Goal: Information Seeking & Learning: Compare options

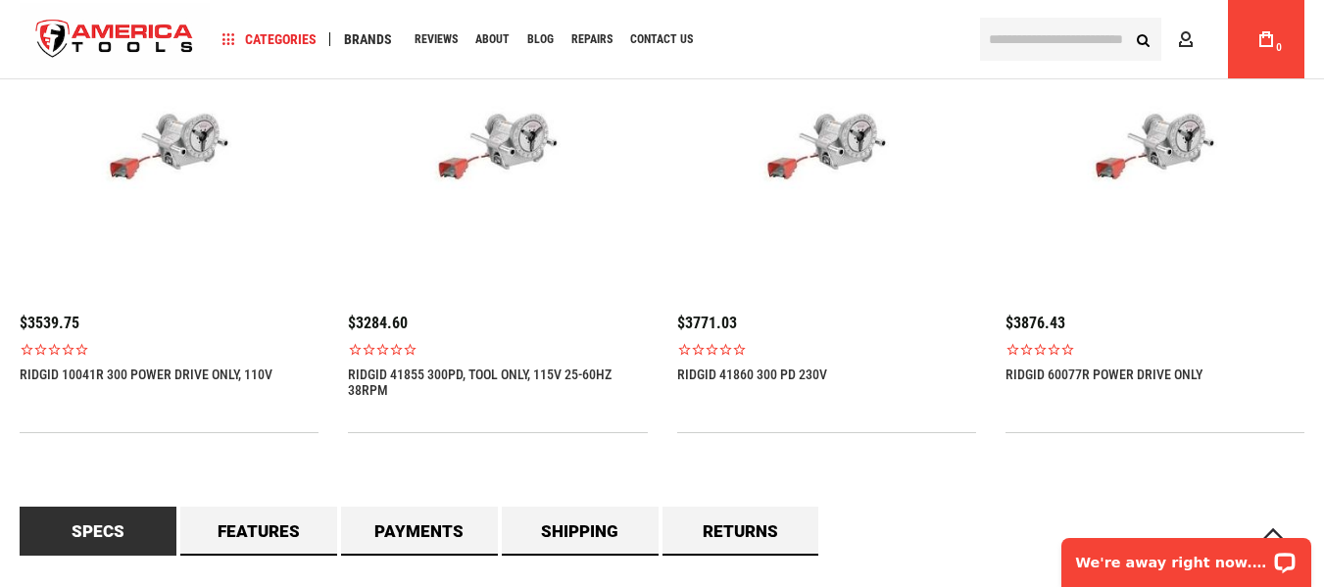
scroll to position [1568, 0]
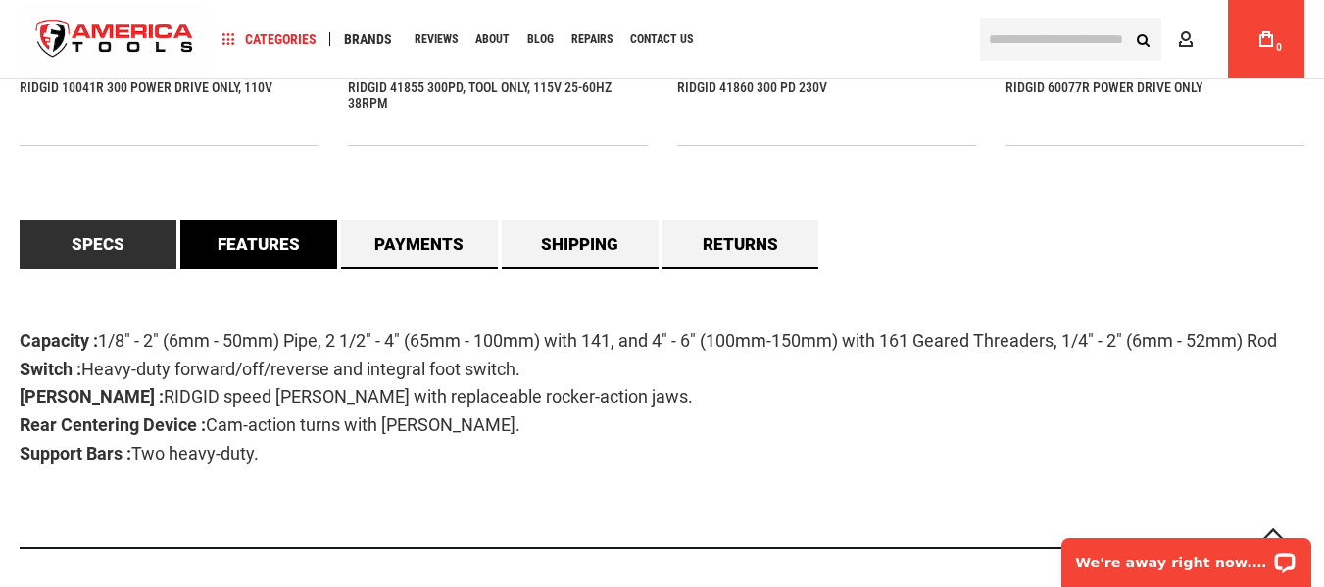
drag, startPoint x: 257, startPoint y: 236, endPoint x: 272, endPoint y: 242, distance: 16.7
click at [257, 235] on link "Features" at bounding box center [258, 243] width 157 height 49
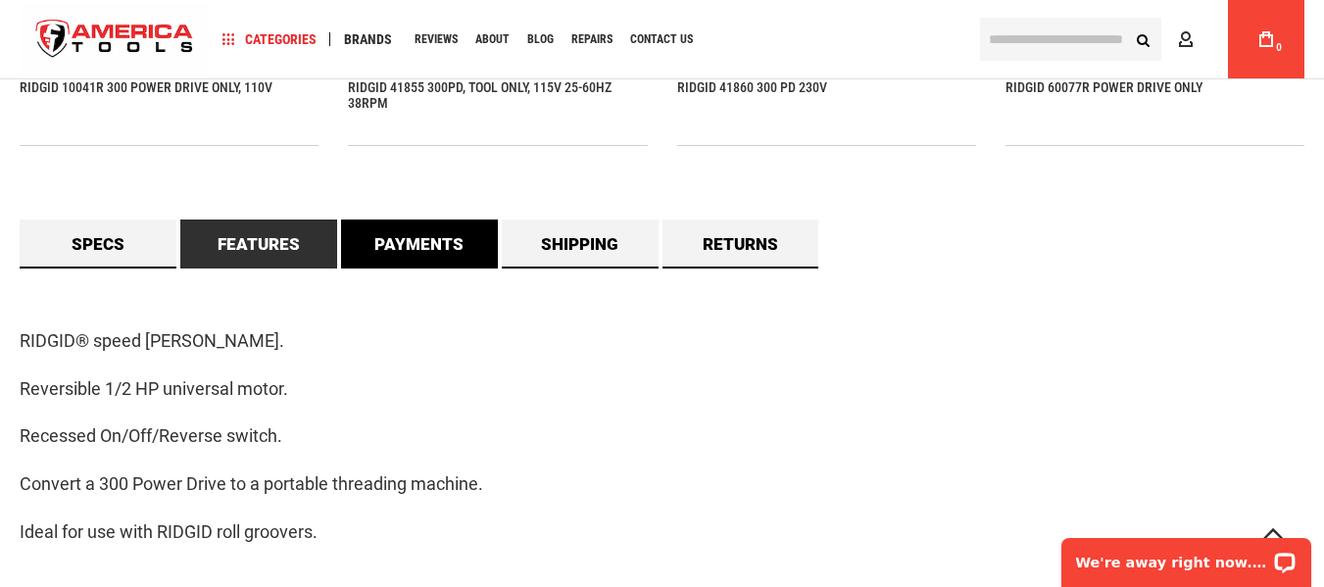
click at [414, 239] on link "Payments" at bounding box center [419, 243] width 157 height 49
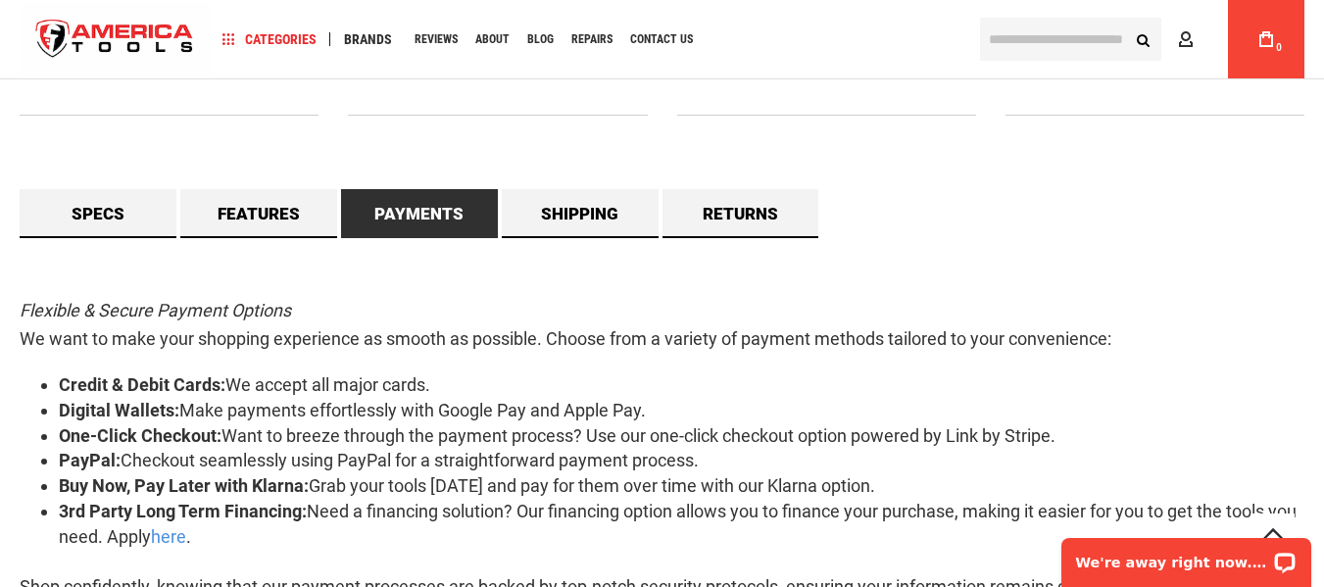
scroll to position [1372, 0]
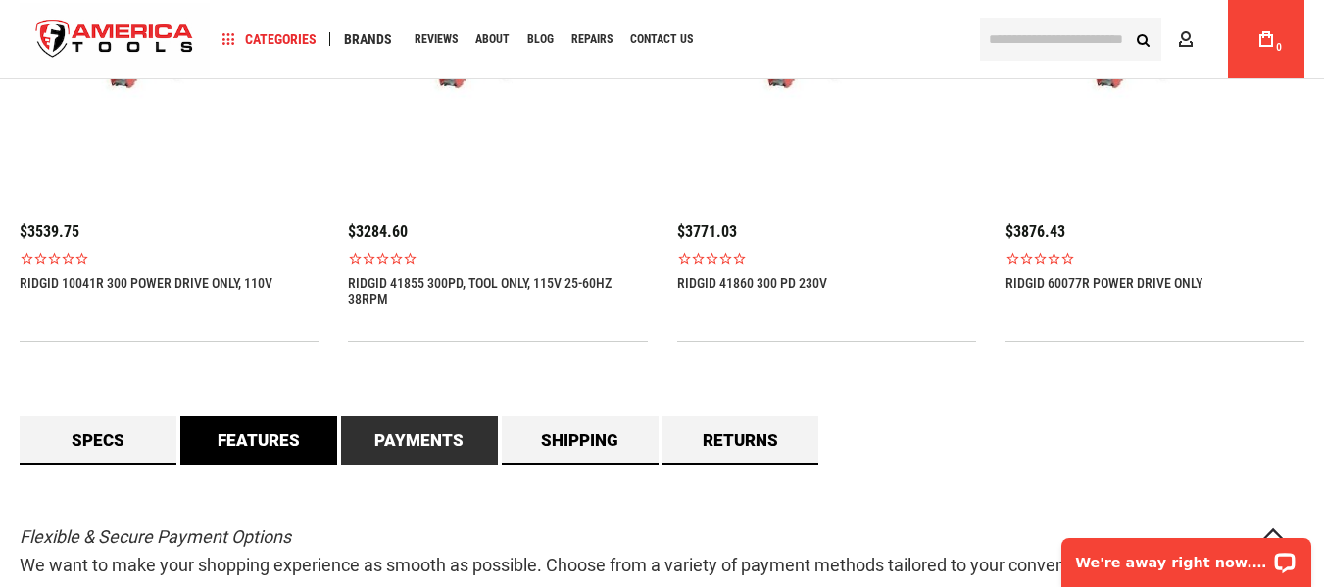
click at [263, 426] on link "Features" at bounding box center [258, 439] width 157 height 49
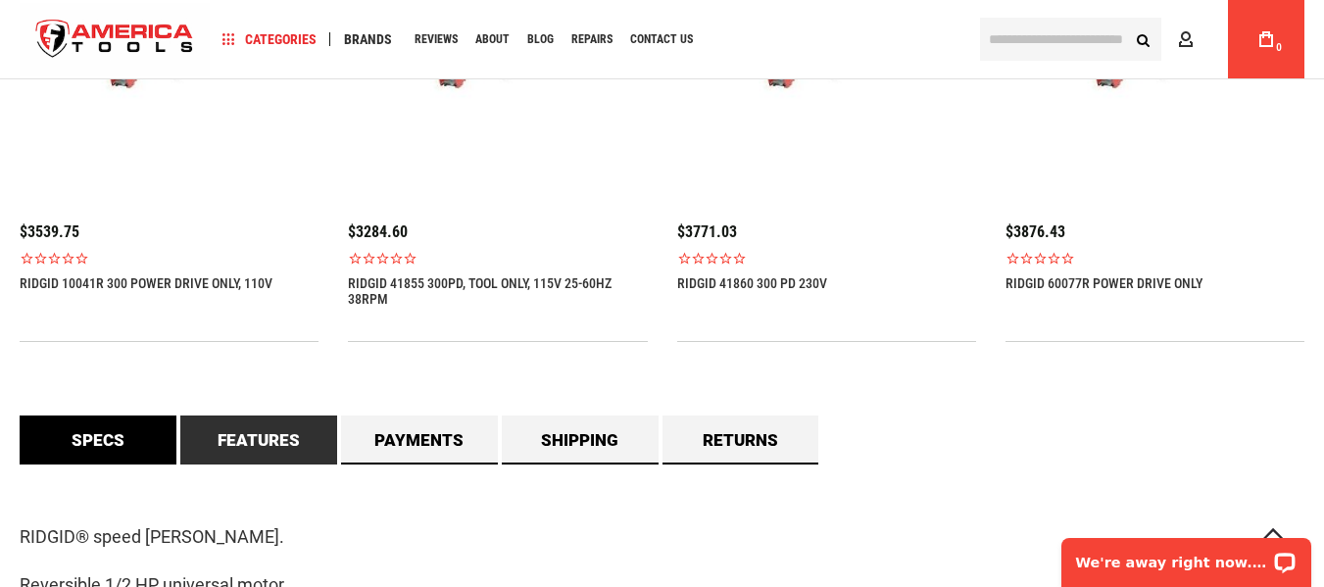
click at [154, 458] on link "Specs" at bounding box center [98, 439] width 157 height 49
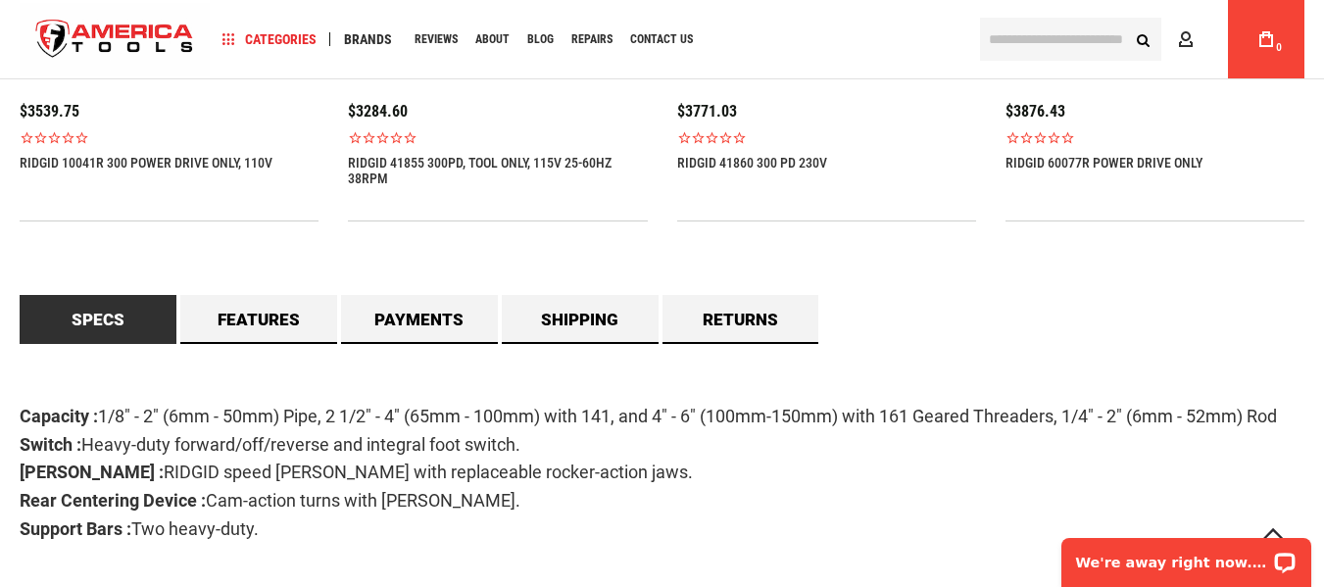
scroll to position [1666, 0]
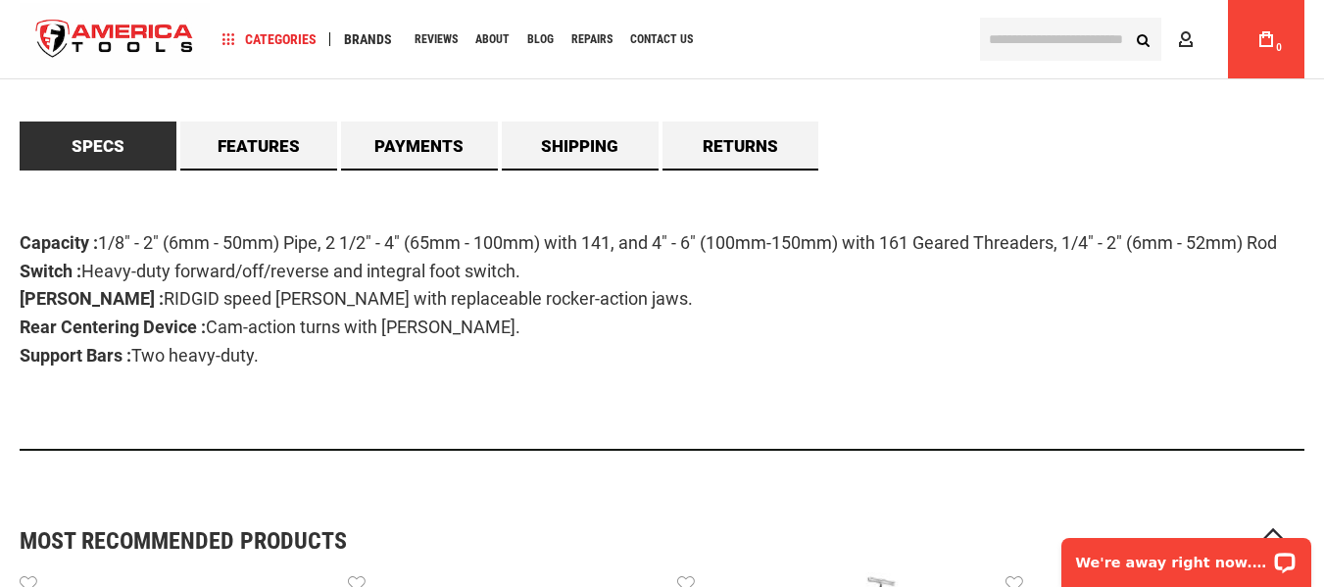
click at [716, 334] on p "Capacity : 1/8" - 2" (6mm - 50mm) Pipe, 2 1/2" - 4" (65mm - 100mm) with 141, an…" at bounding box center [662, 299] width 1285 height 141
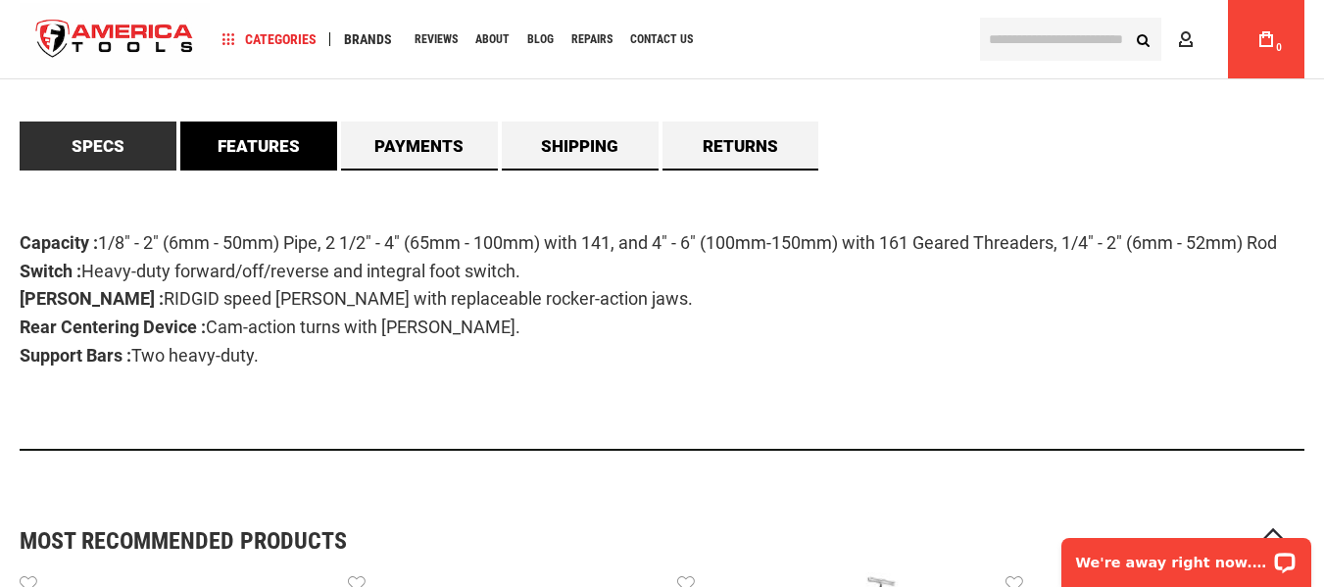
click at [282, 155] on link "Features" at bounding box center [258, 146] width 157 height 49
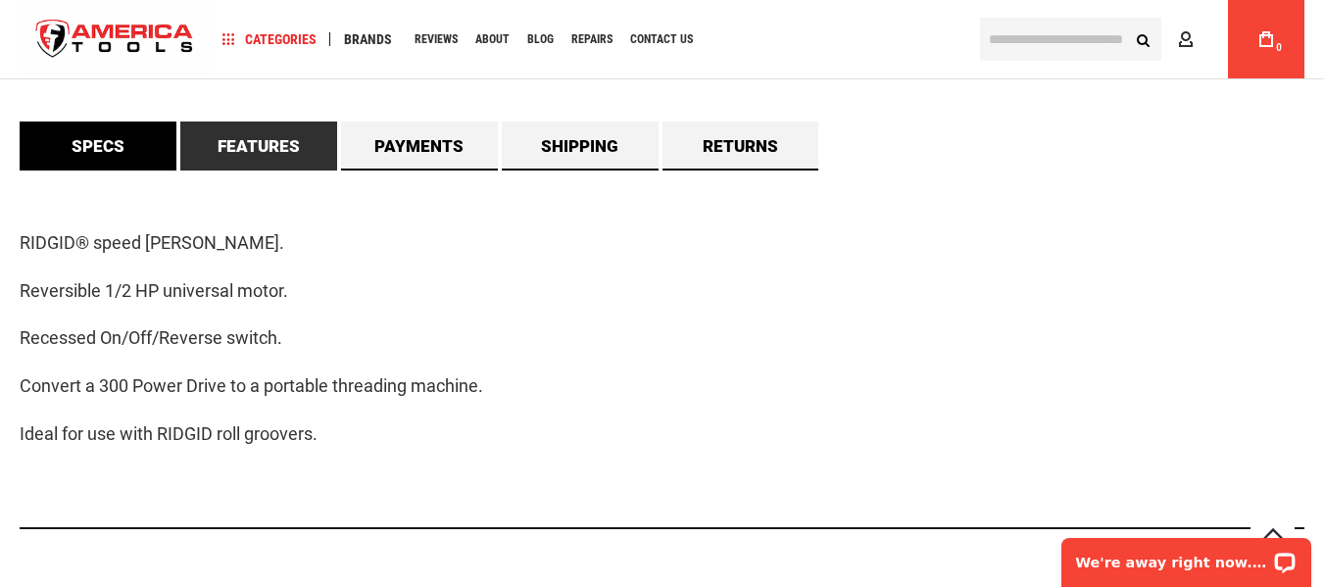
click at [122, 153] on link "Specs" at bounding box center [98, 146] width 157 height 49
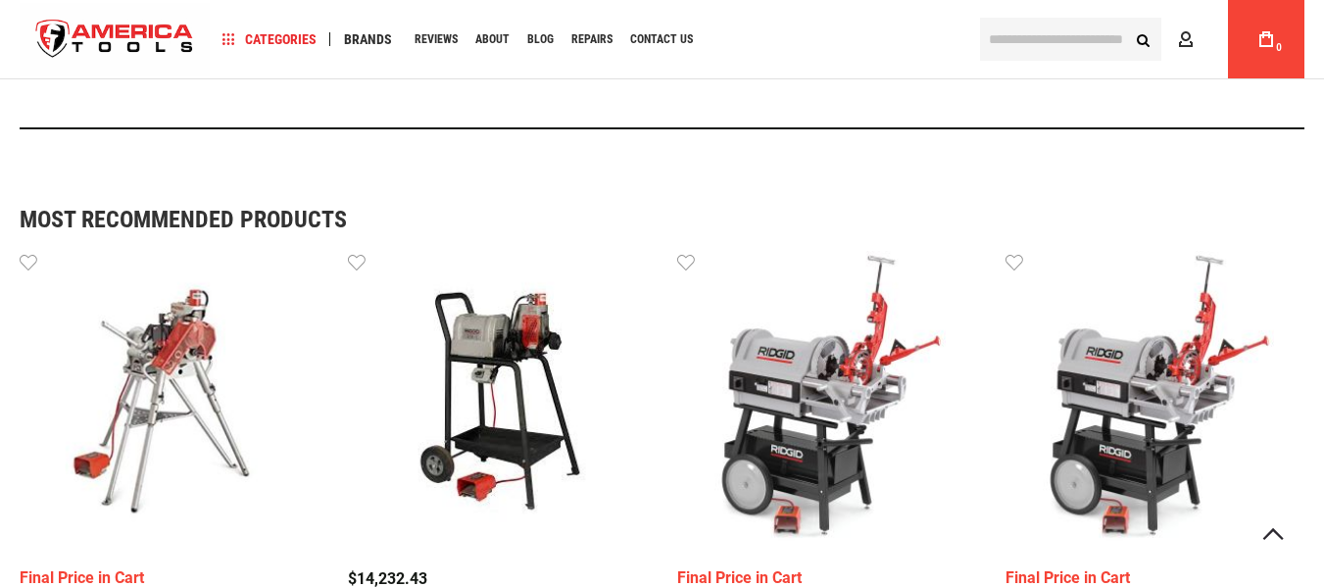
scroll to position [1078, 0]
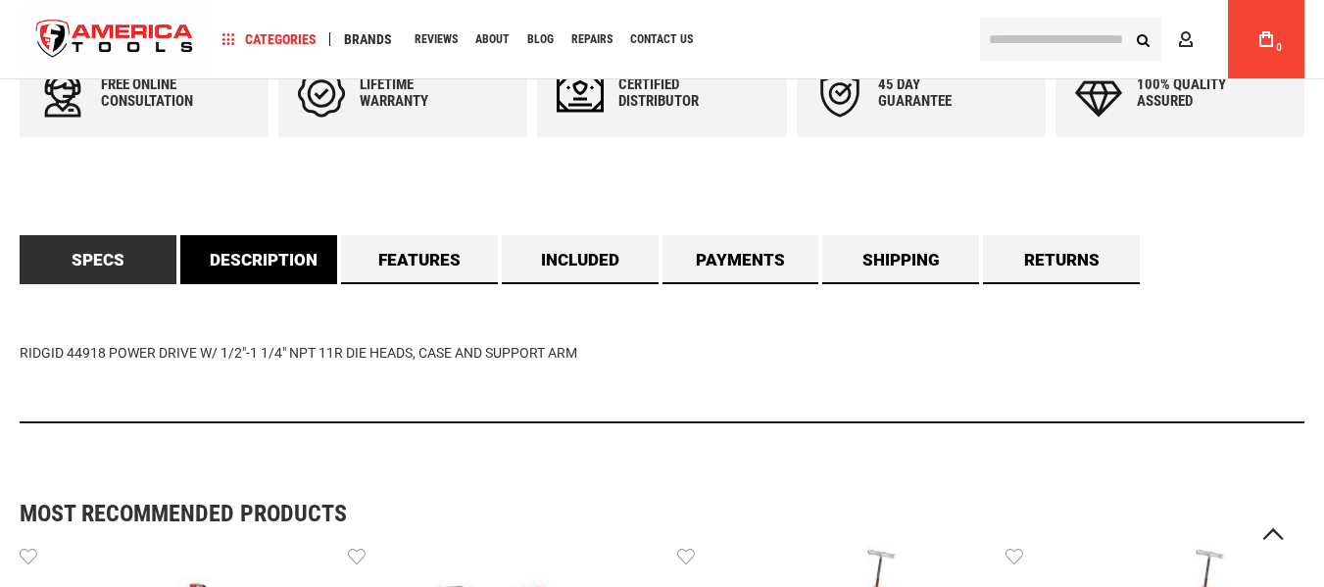
click at [237, 263] on link "Description" at bounding box center [258, 259] width 157 height 49
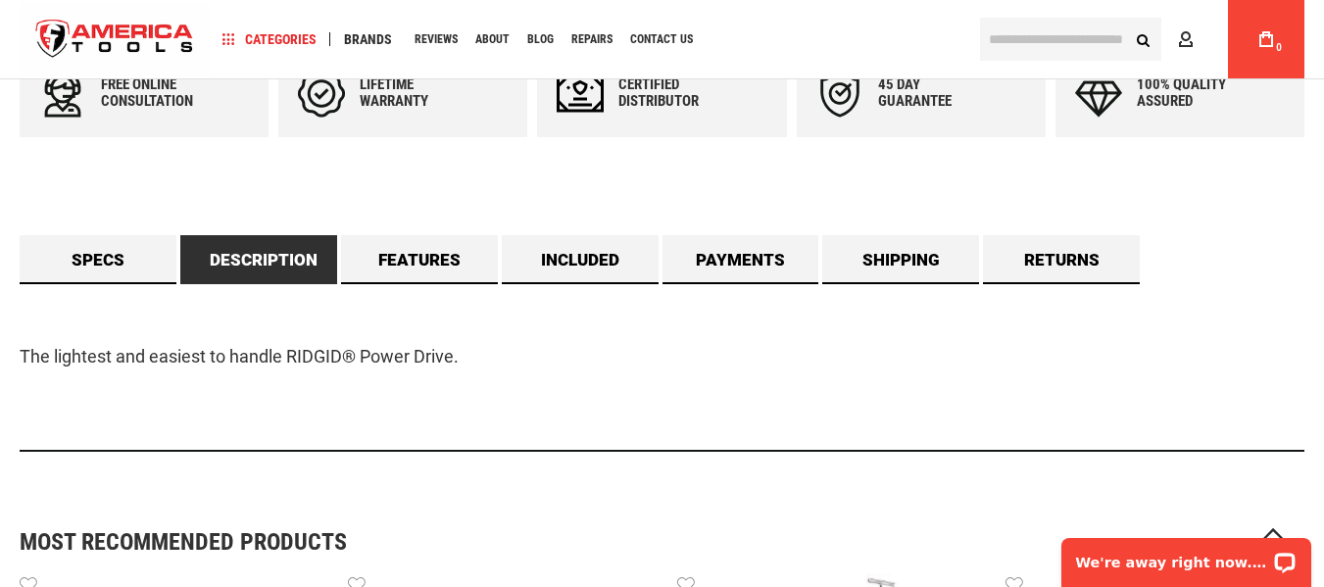
scroll to position [0, 0]
click at [112, 260] on link "Specs" at bounding box center [98, 259] width 157 height 49
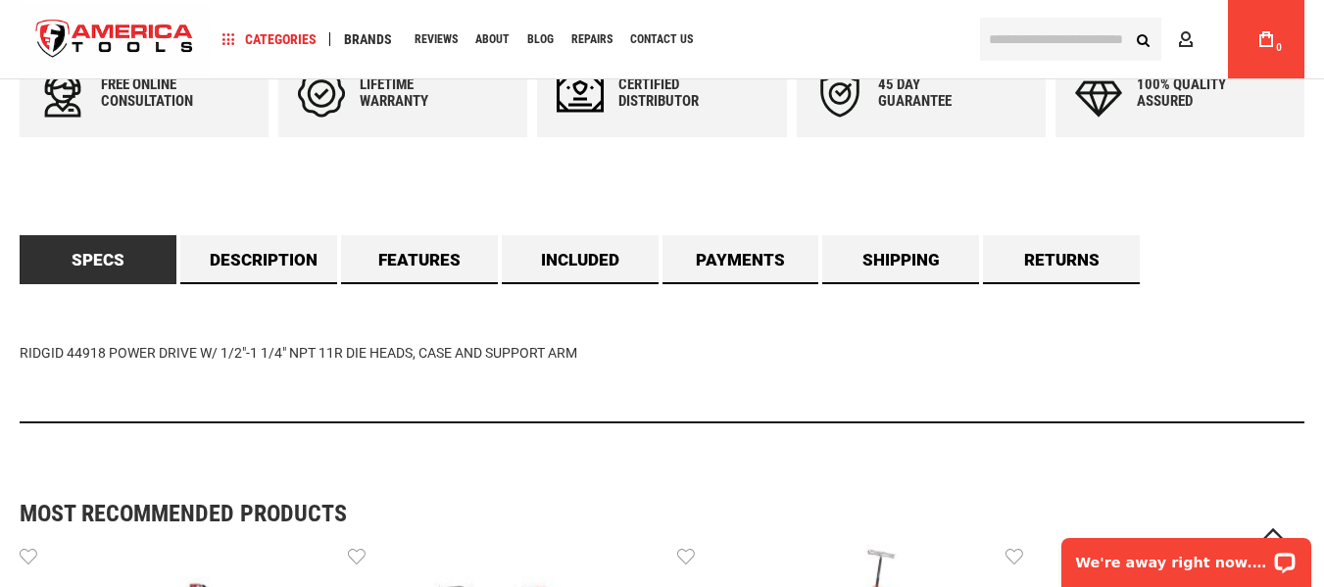
click at [894, 222] on div "Free online consultation Lifetime warranty Certified Distributor 45 day Guarant…" at bounding box center [662, 244] width 1285 height 388
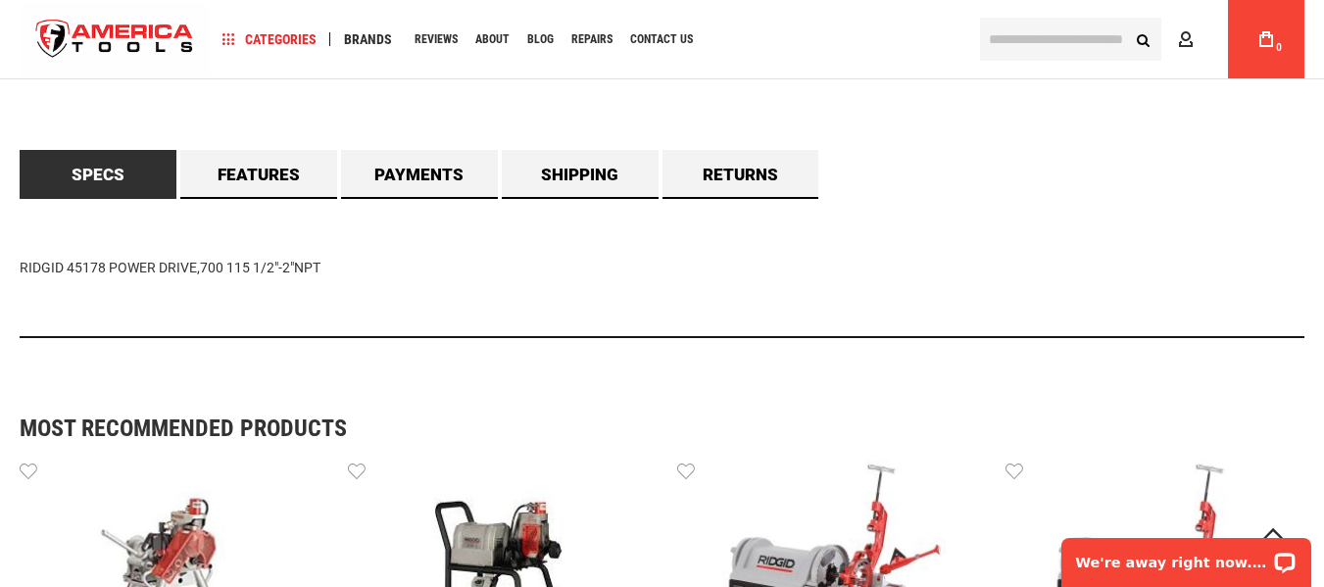
scroll to position [1470, 0]
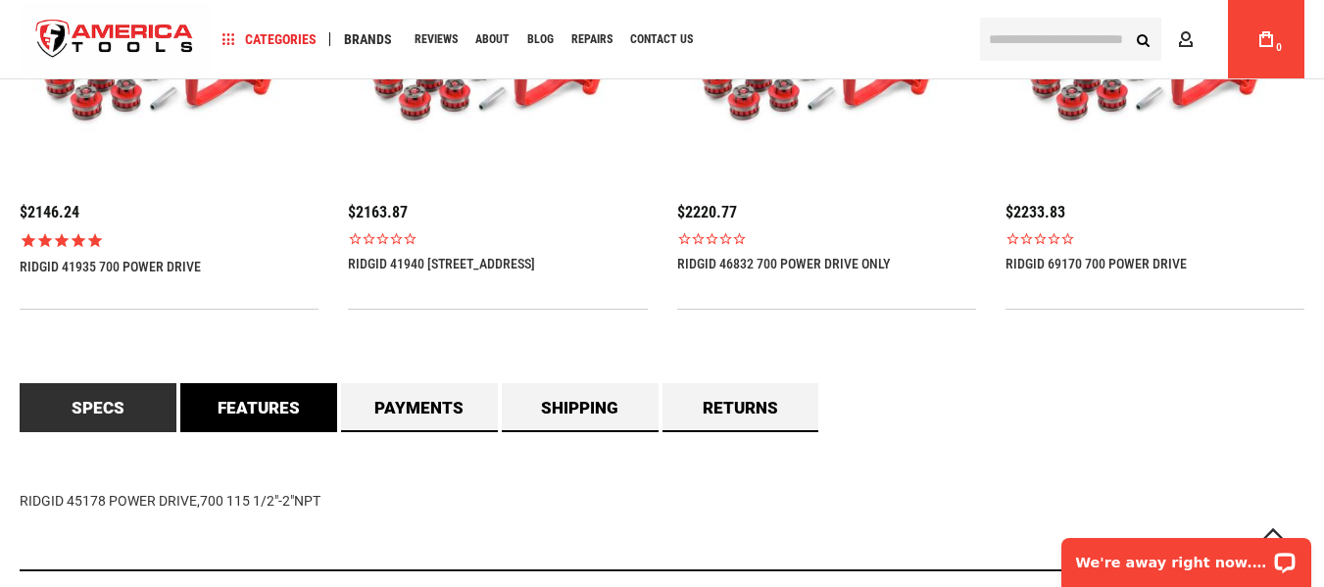
click at [253, 415] on link "Features" at bounding box center [258, 407] width 157 height 49
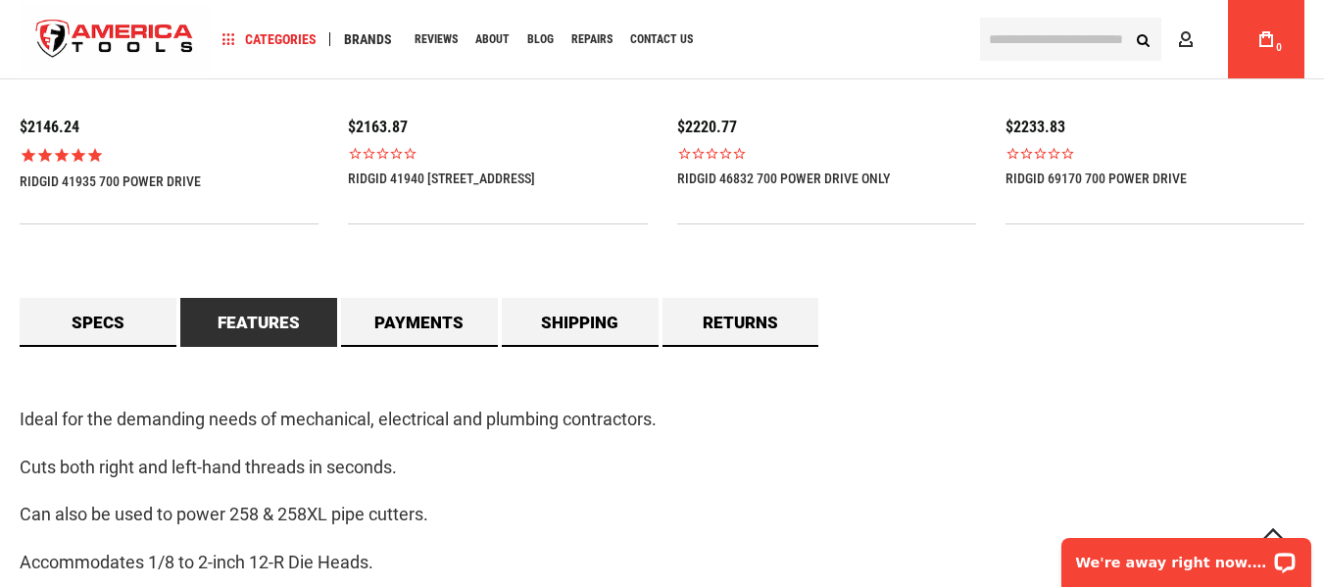
scroll to position [1666, 0]
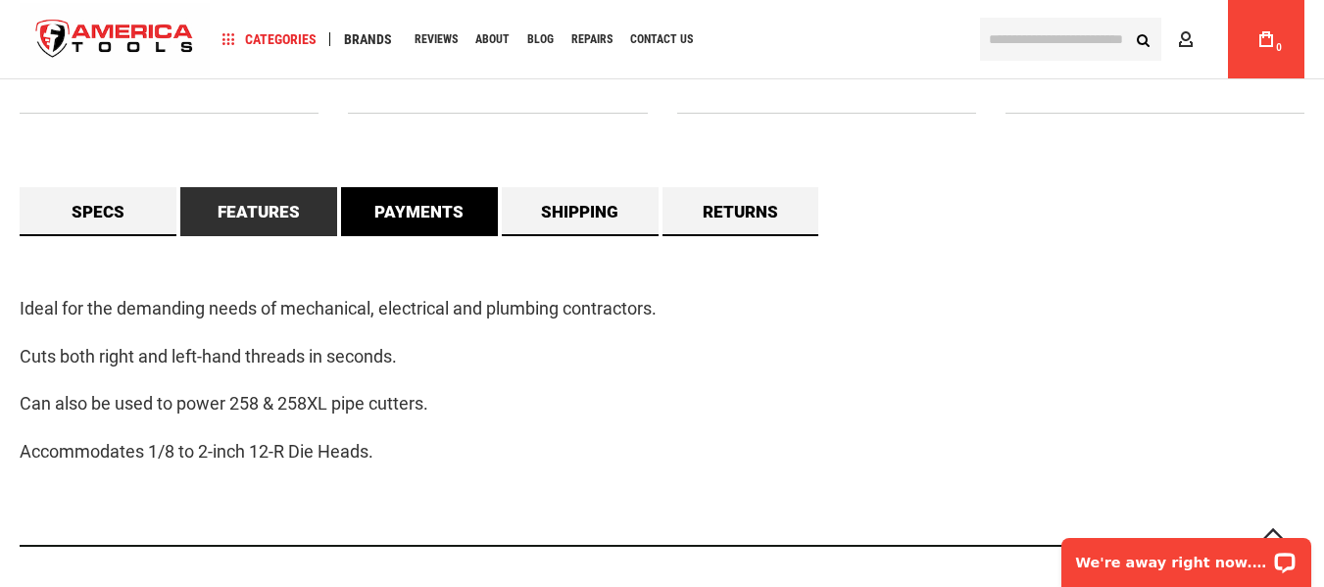
click at [401, 212] on link "Payments" at bounding box center [419, 211] width 157 height 49
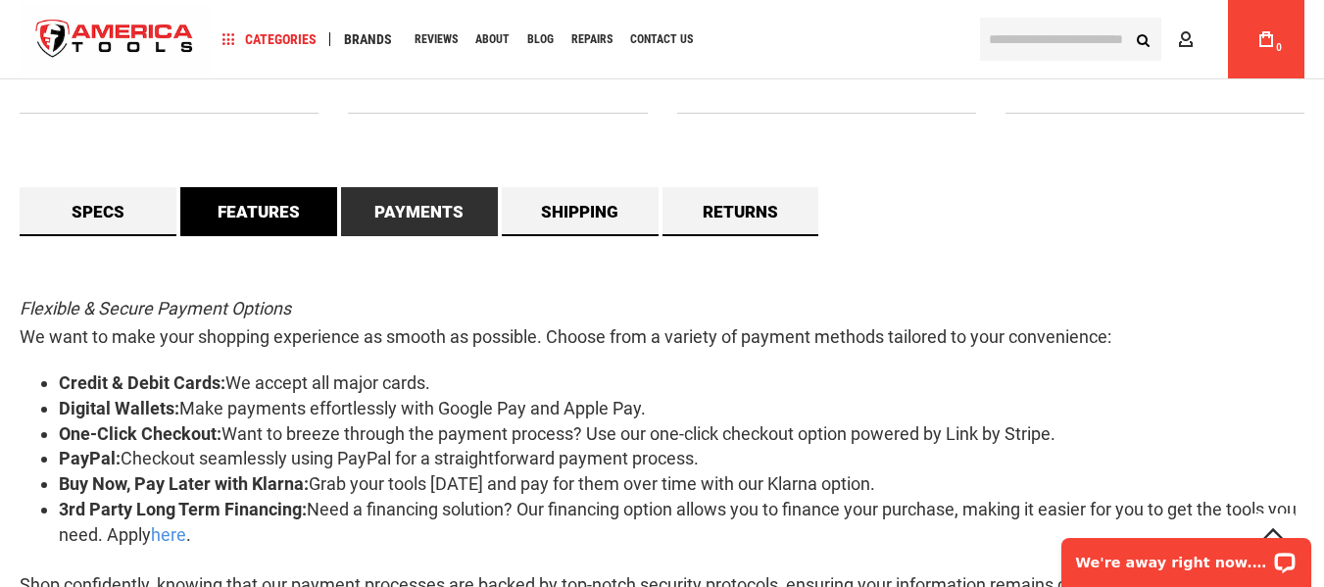
drag, startPoint x: 236, startPoint y: 207, endPoint x: 218, endPoint y: 212, distance: 19.3
click at [235, 207] on link "Features" at bounding box center [258, 211] width 157 height 49
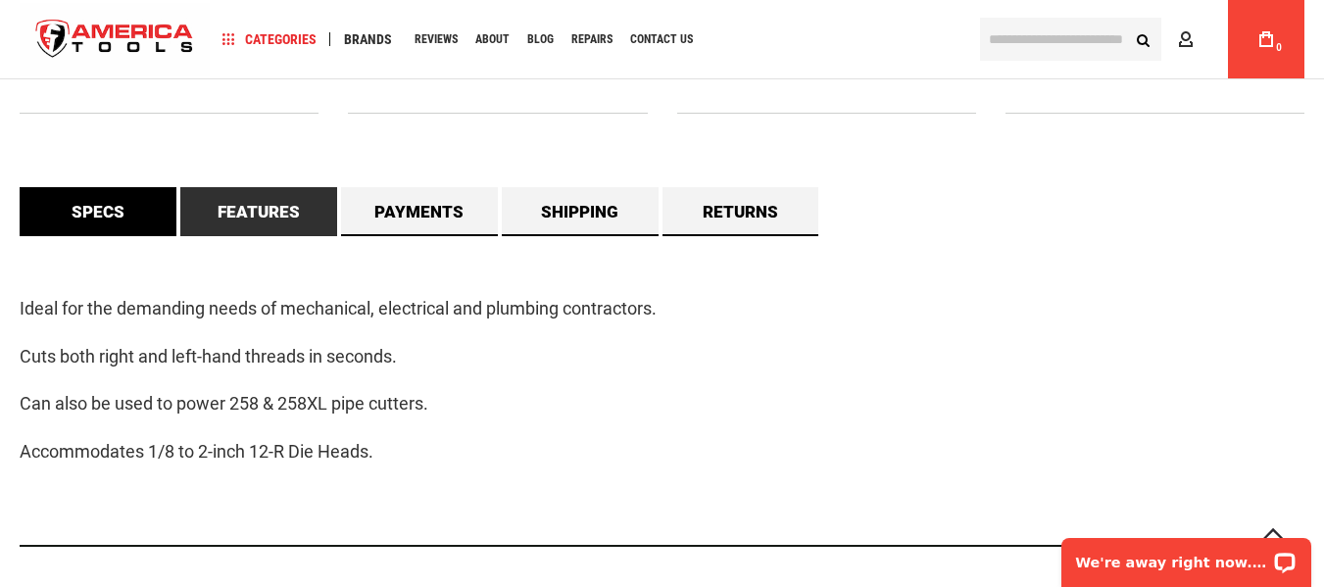
click at [93, 210] on link "Specs" at bounding box center [98, 211] width 157 height 49
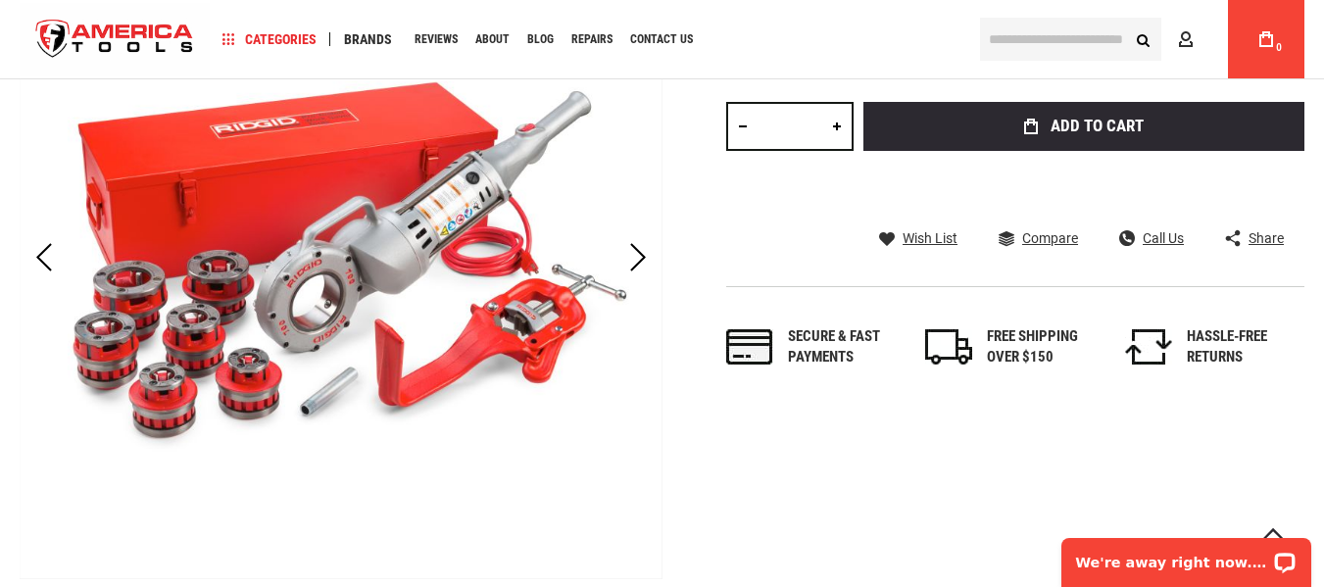
scroll to position [0, 0]
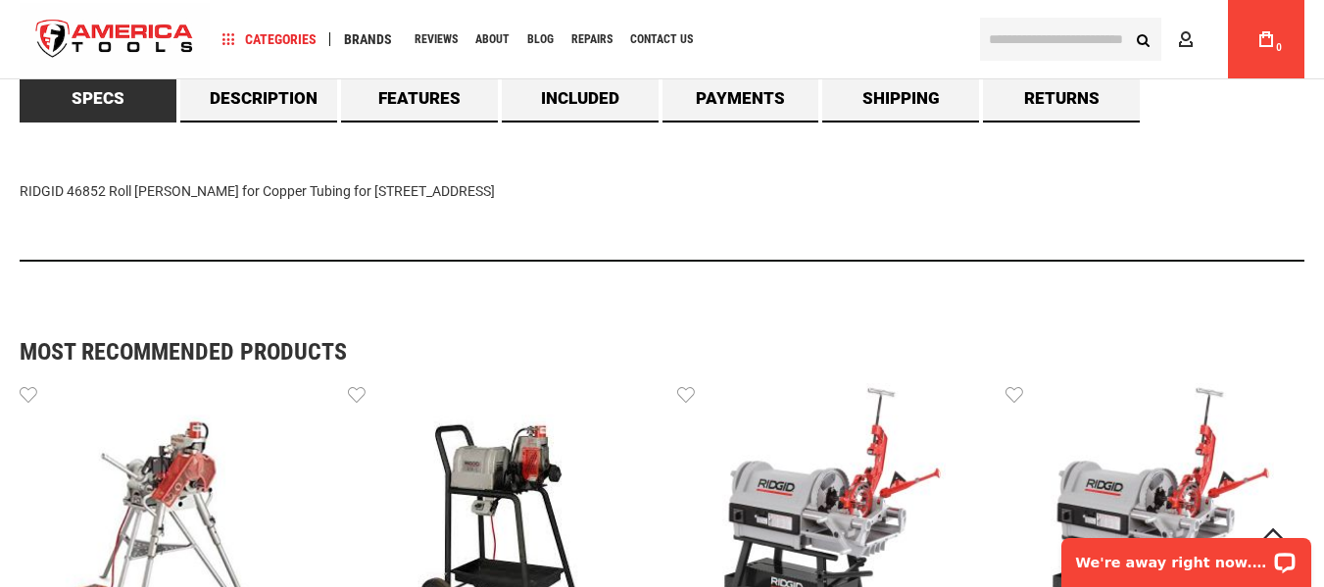
scroll to position [1568, 0]
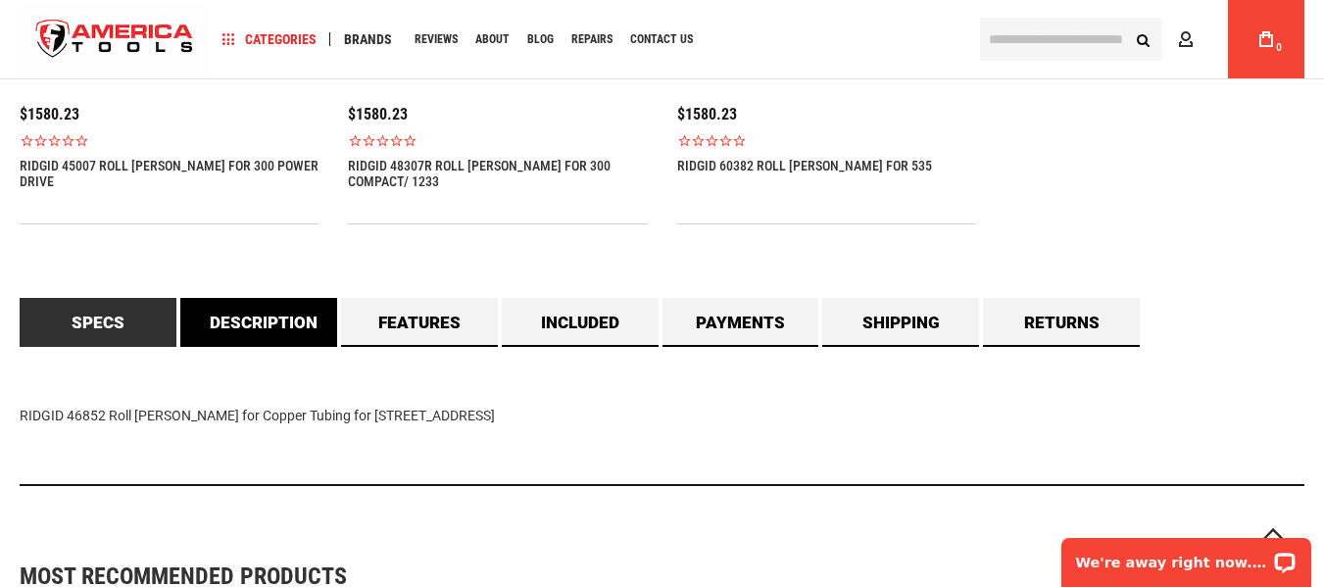
click at [283, 328] on link "Description" at bounding box center [258, 322] width 157 height 49
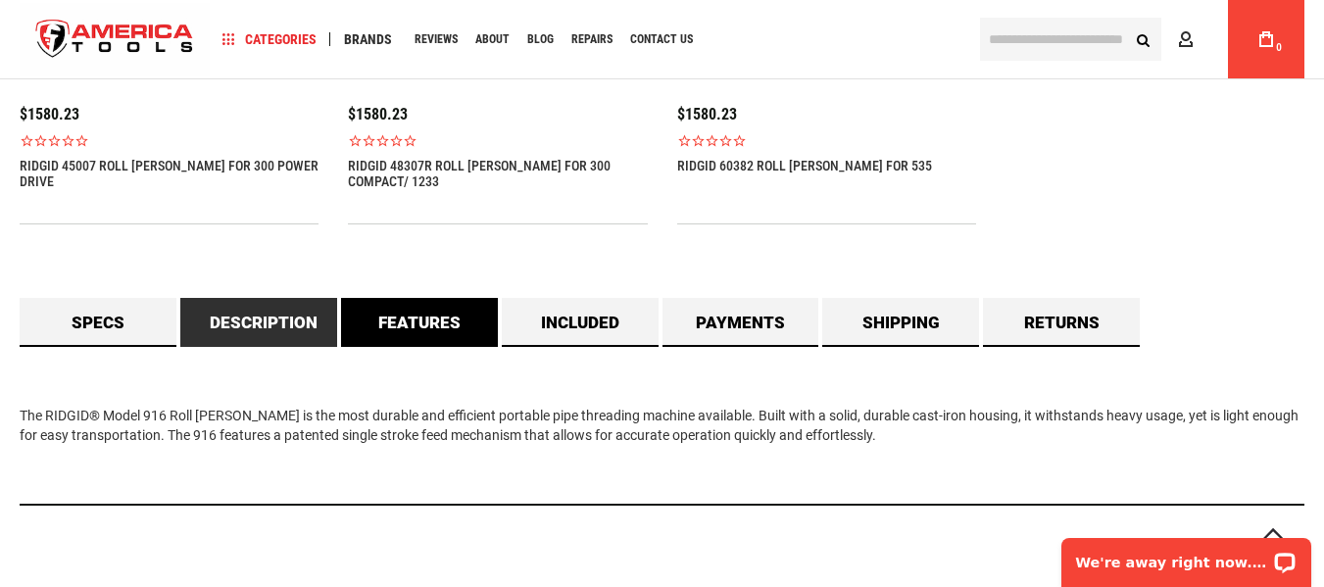
click at [432, 309] on link "Features" at bounding box center [419, 322] width 157 height 49
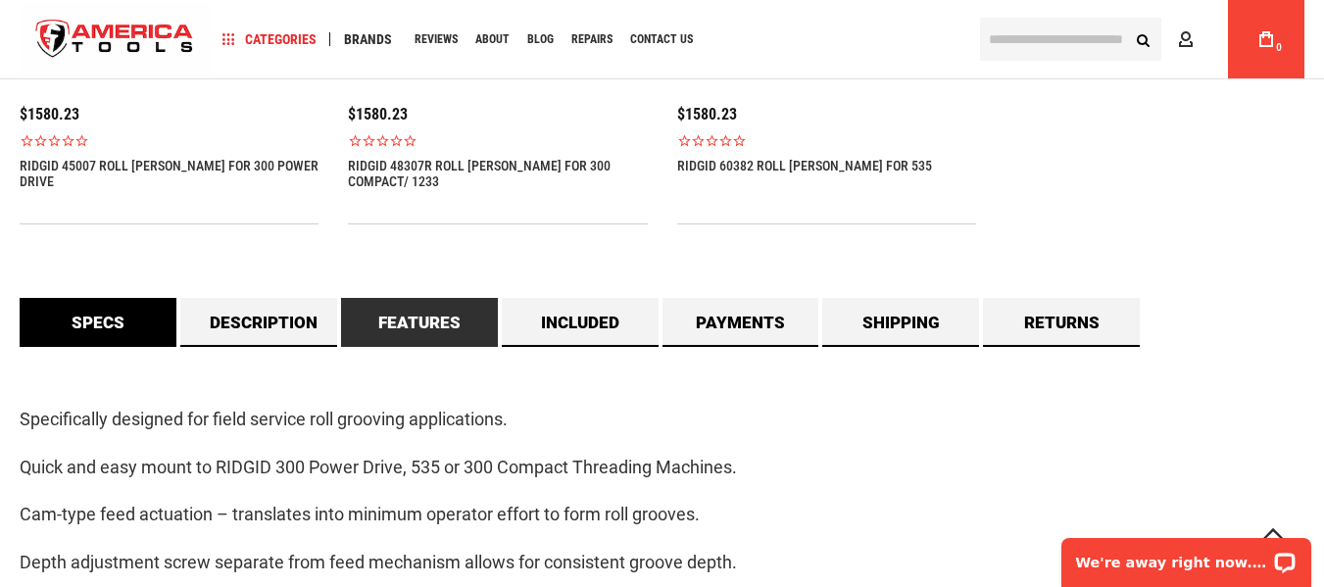
click at [106, 316] on link "Specs" at bounding box center [98, 322] width 157 height 49
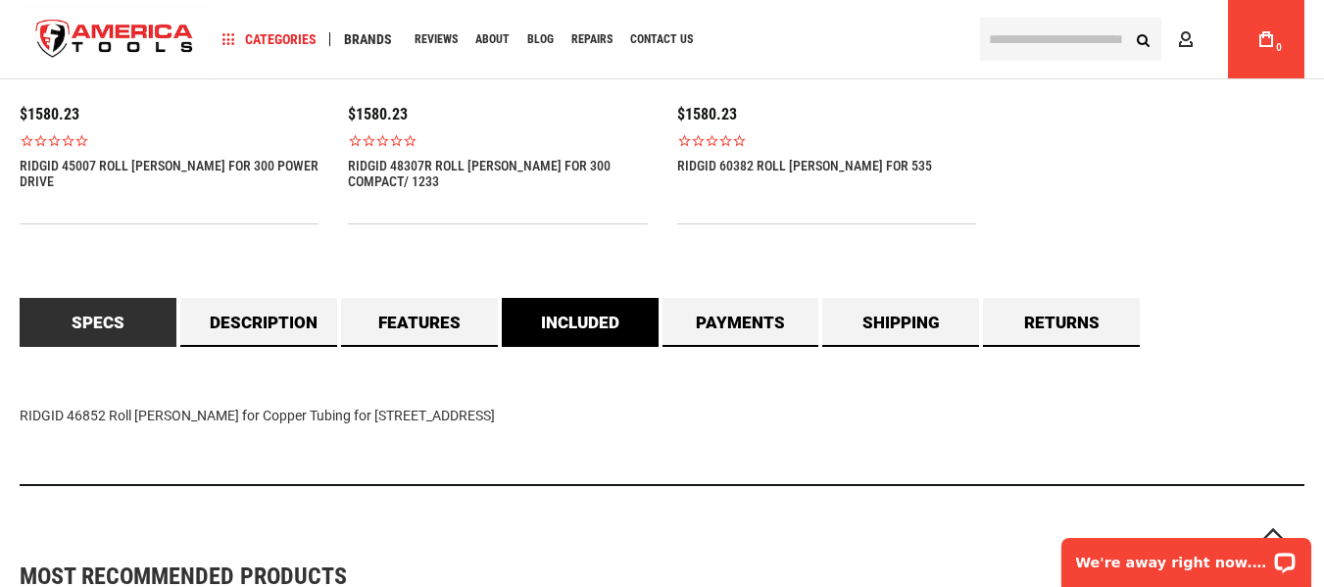
click at [642, 310] on link "Included" at bounding box center [580, 322] width 157 height 49
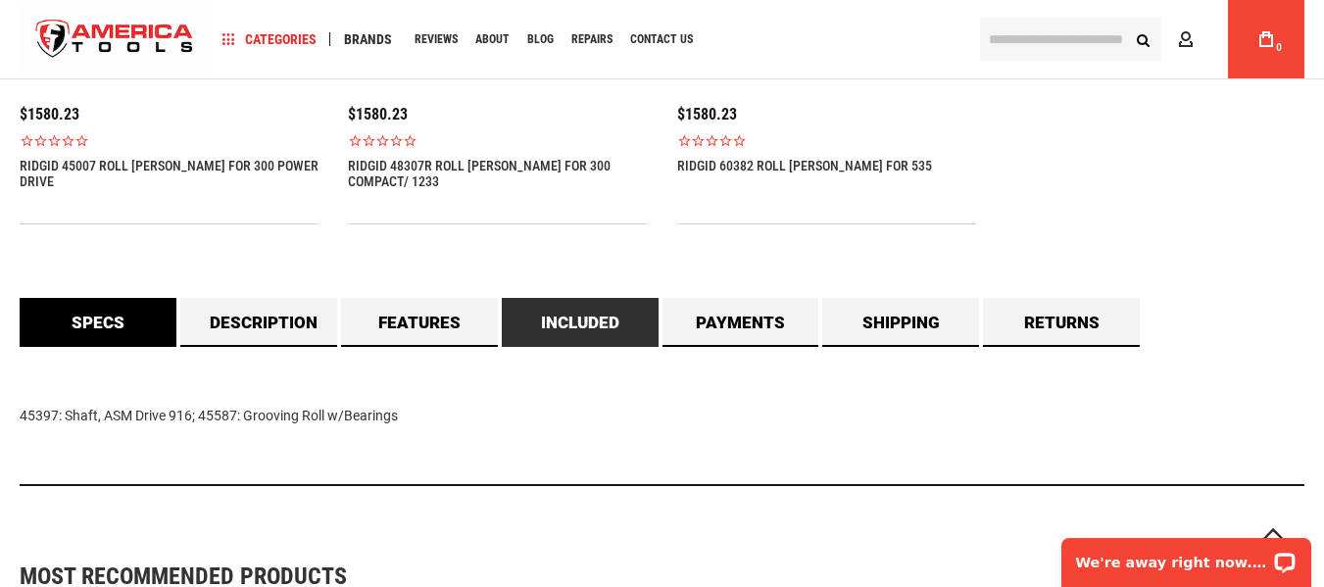
click at [99, 324] on link "Specs" at bounding box center [98, 322] width 157 height 49
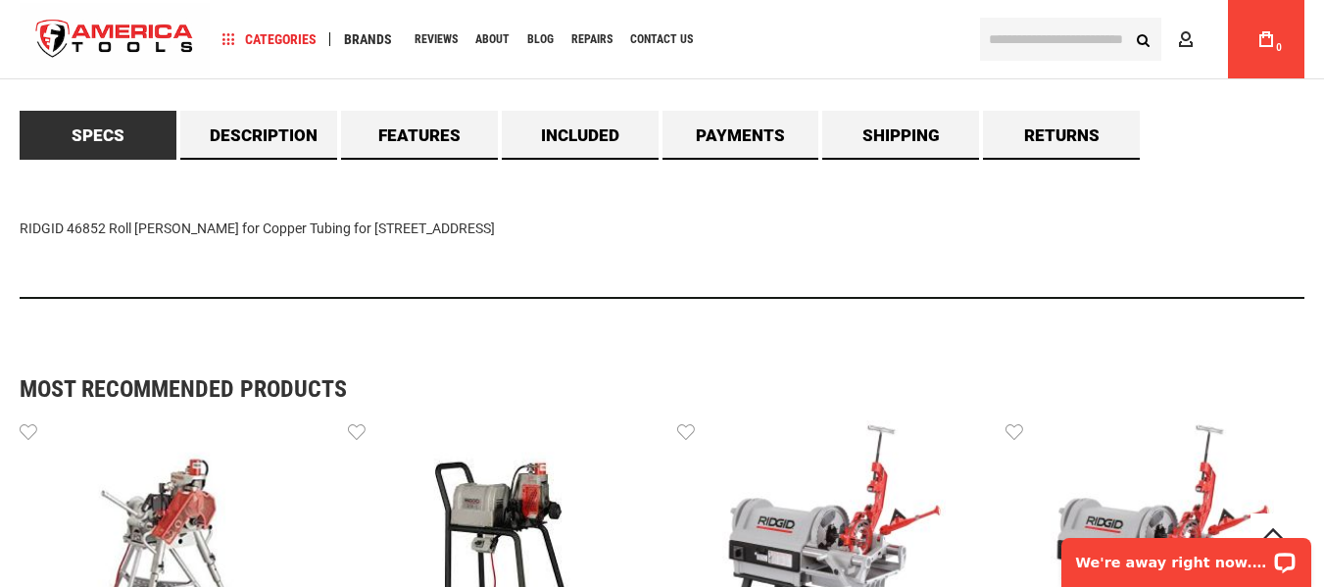
scroll to position [1764, 0]
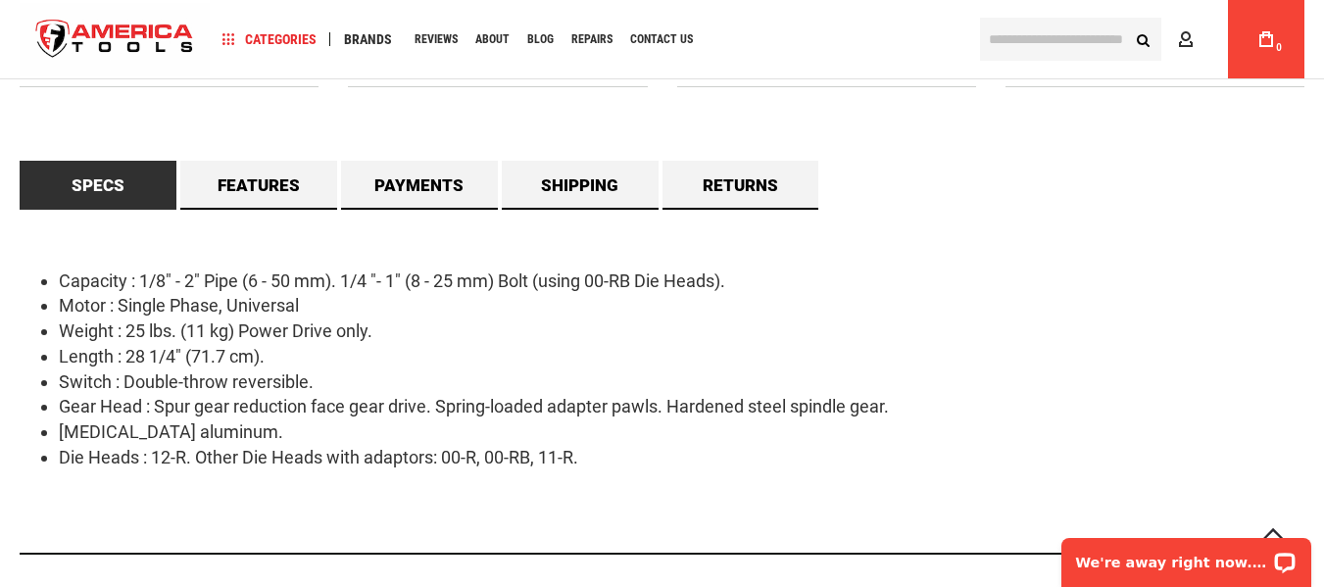
scroll to position [1666, 0]
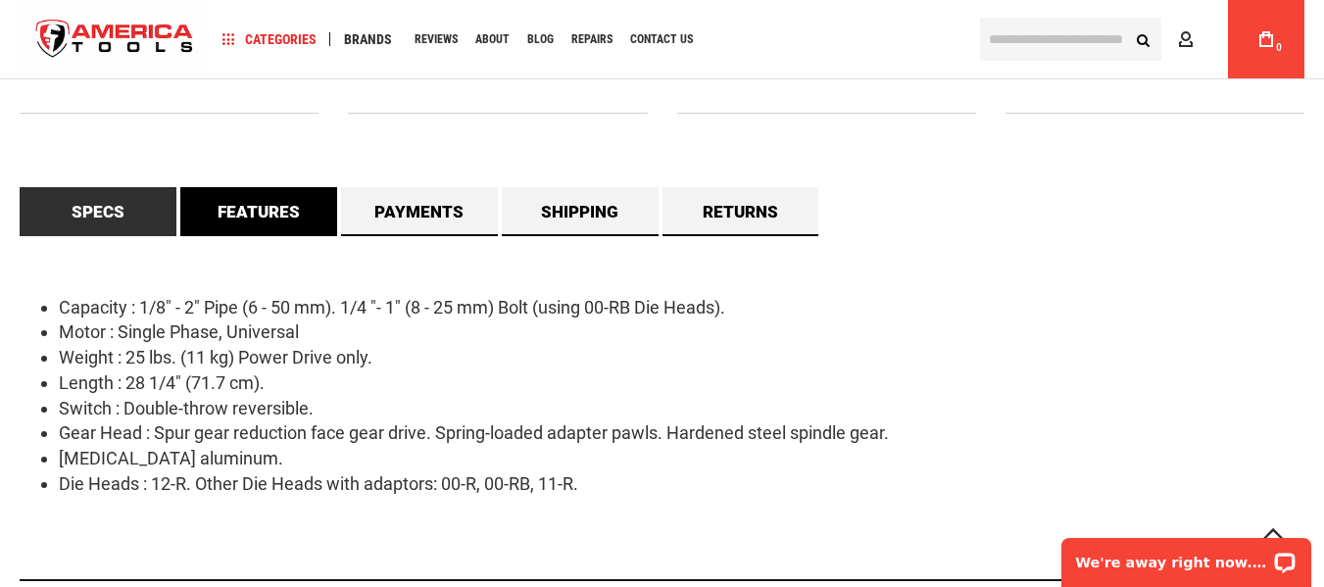
click at [246, 225] on link "Features" at bounding box center [258, 211] width 157 height 49
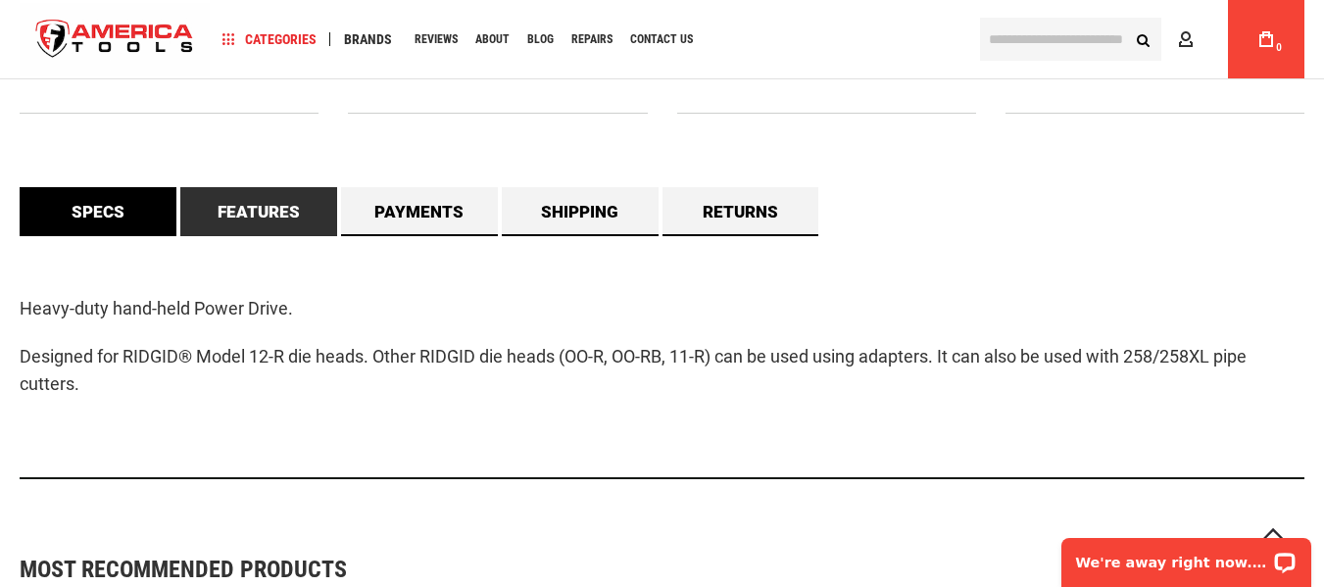
click at [126, 211] on link "Specs" at bounding box center [98, 211] width 157 height 49
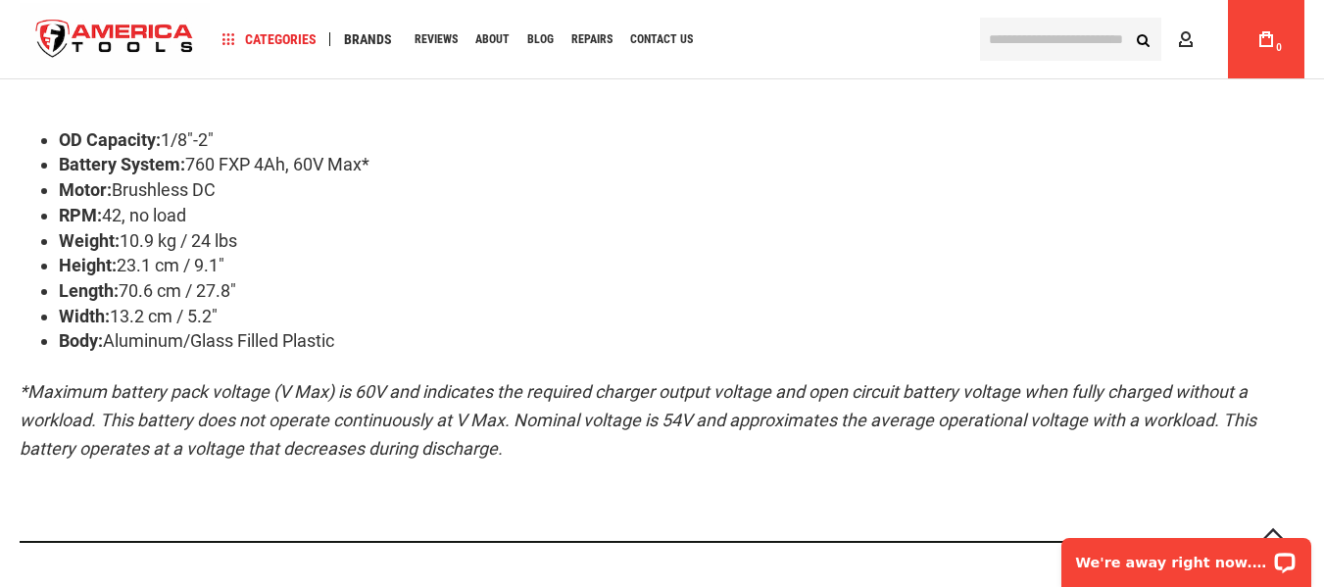
scroll to position [1764, 0]
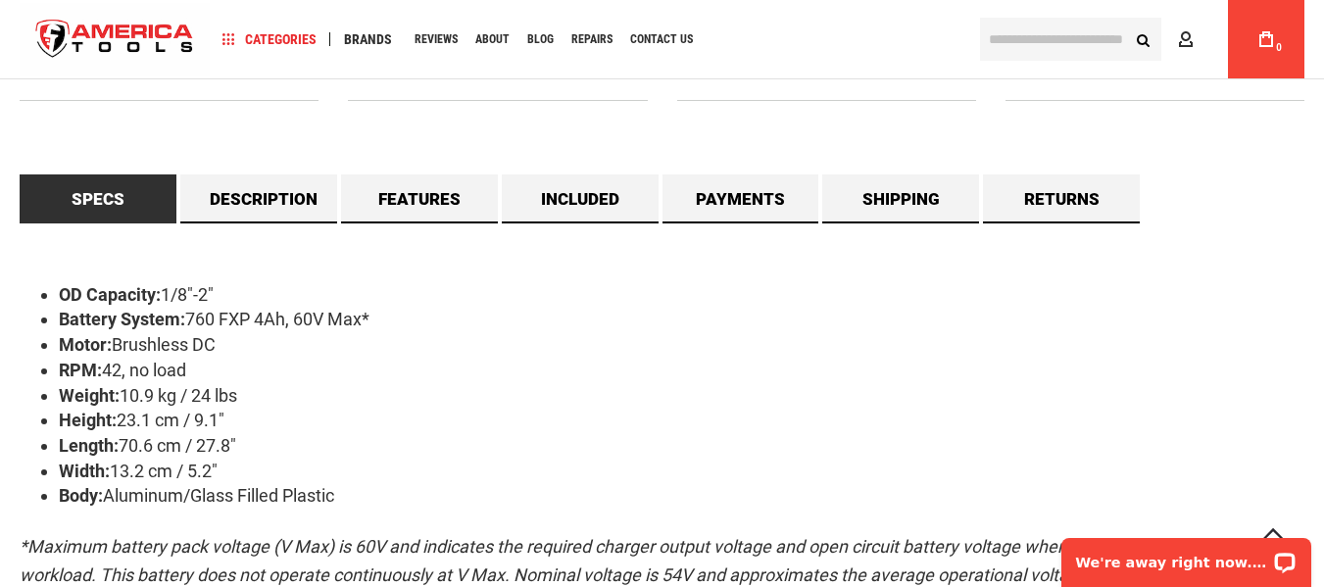
scroll to position [1764, 0]
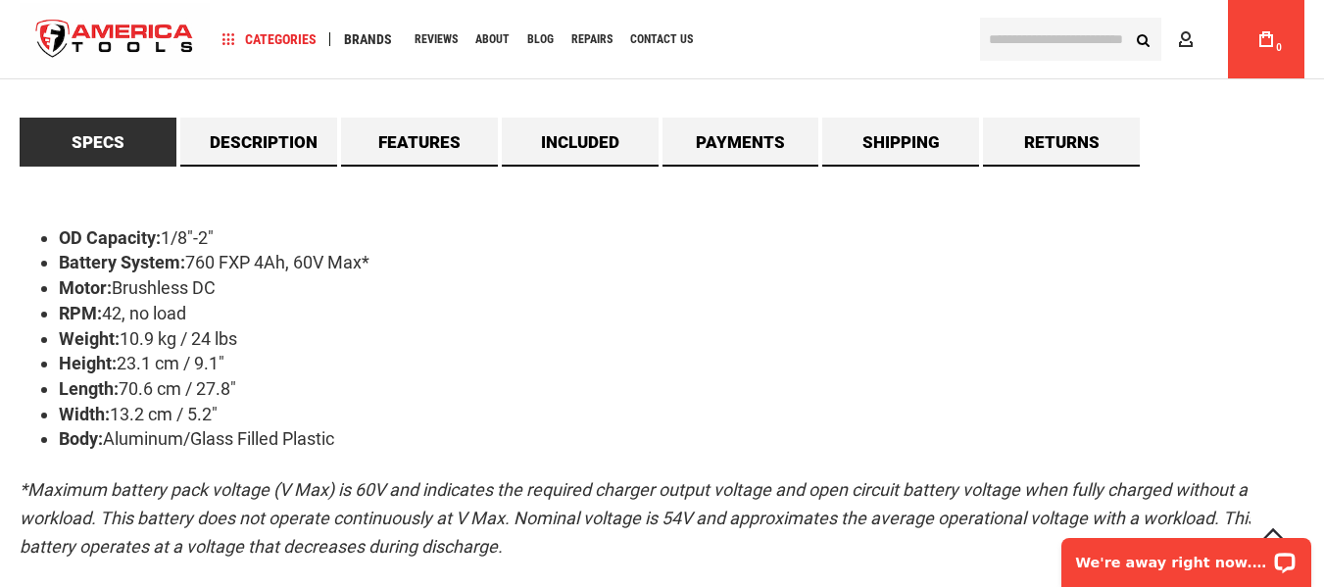
click at [460, 366] on li "Height: 23.1 cm / 9.1"" at bounding box center [681, 363] width 1245 height 25
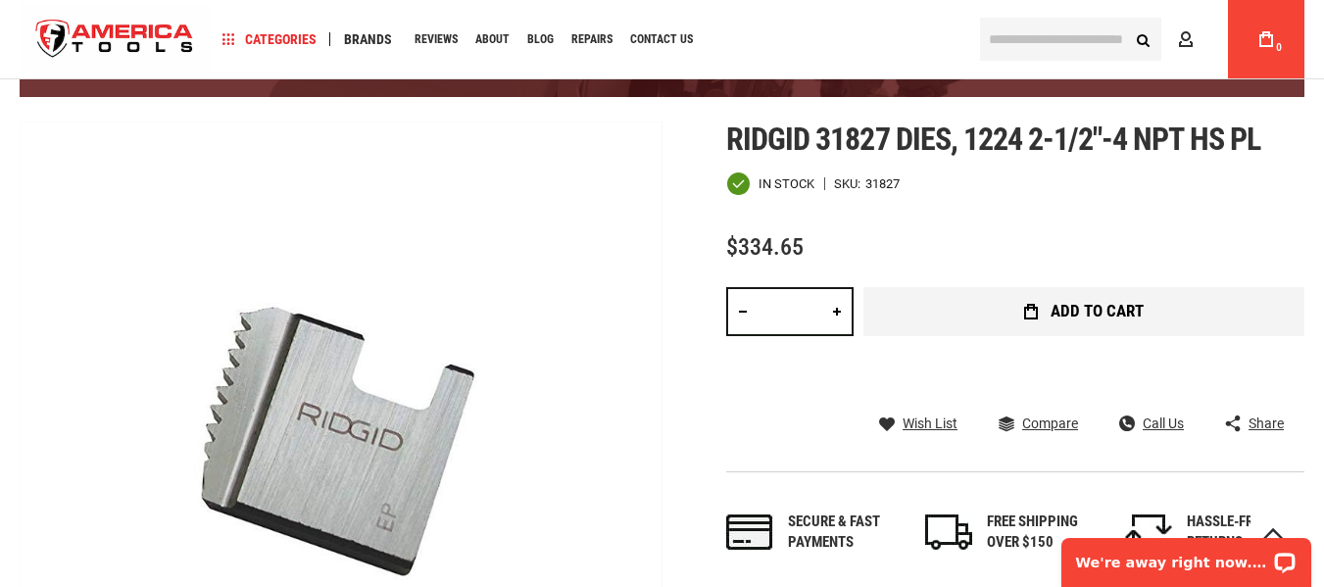
scroll to position [392, 0]
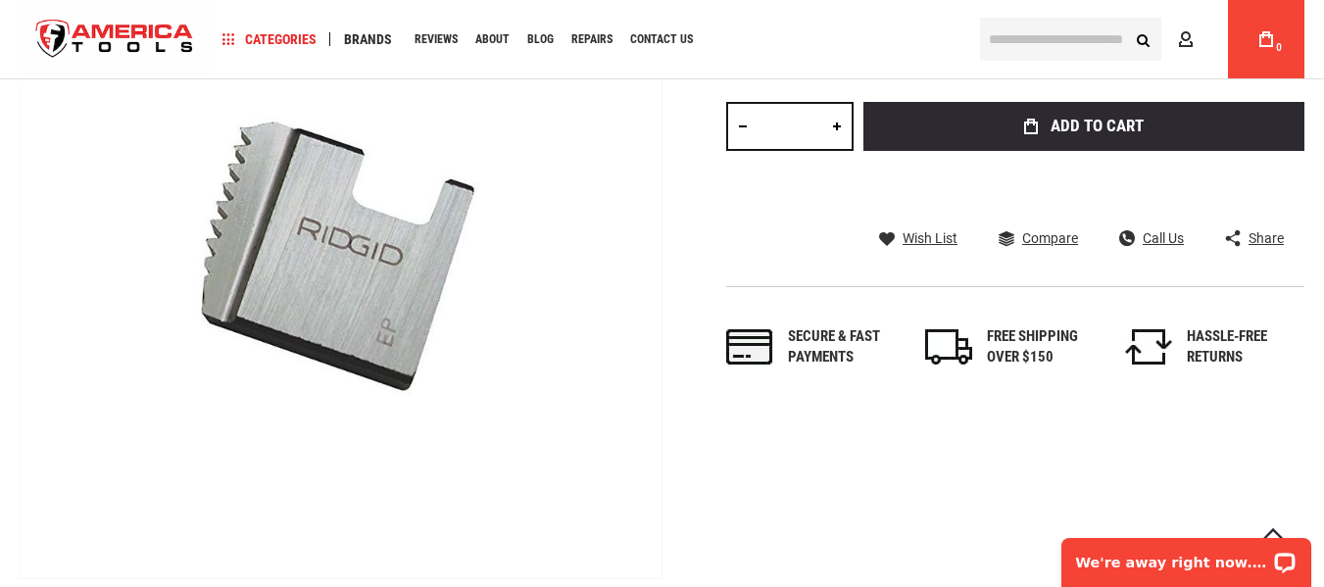
click at [662, 457] on div "Skip to the end of the images gallery Skip to the beginning of the images galle…" at bounding box center [662, 257] width 1285 height 643
